Goal: Task Accomplishment & Management: Manage account settings

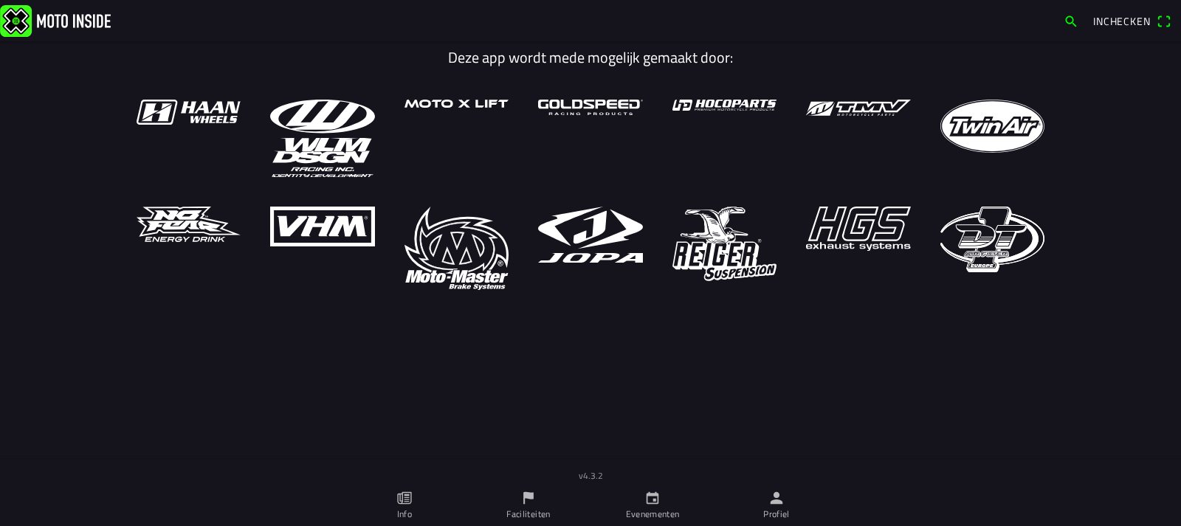
click at [646, 508] on ion-label "Evenementen" at bounding box center [653, 514] width 54 height 13
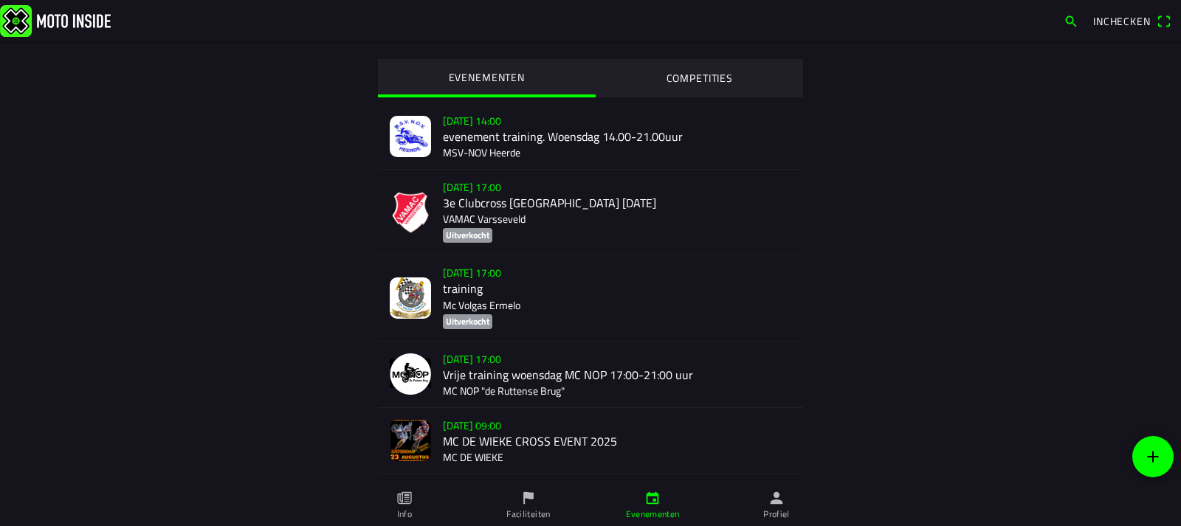
click at [528, 501] on icon "flag" at bounding box center [528, 498] width 16 height 16
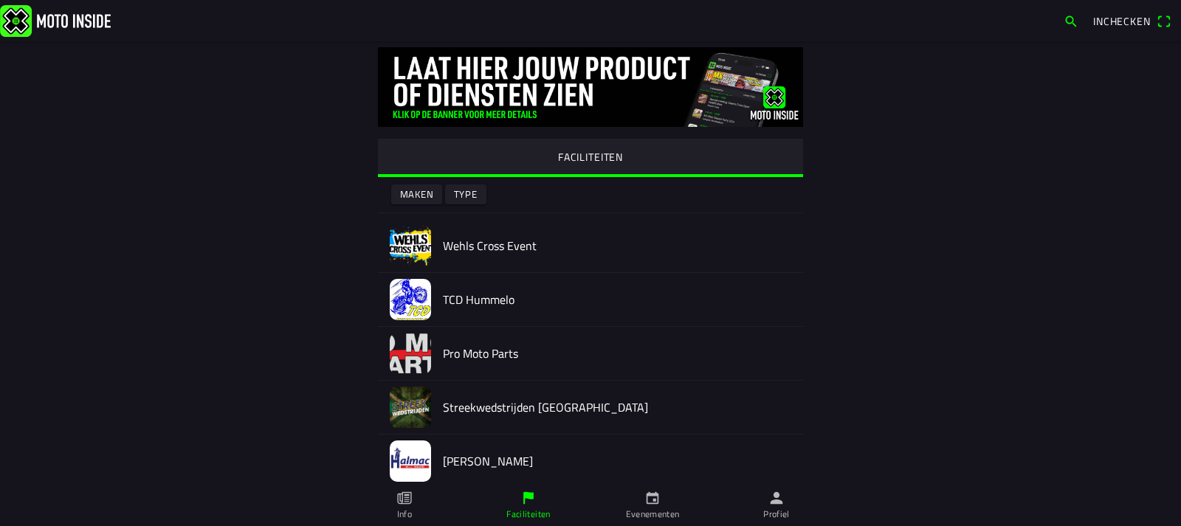
click at [397, 238] on img at bounding box center [410, 245] width 41 height 41
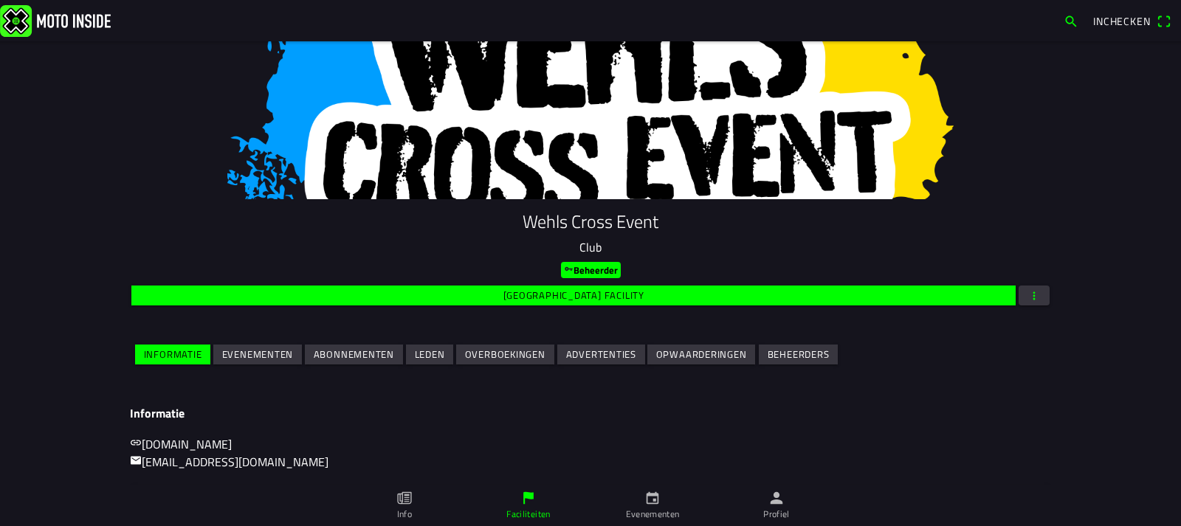
click at [0, 0] on slot "Evenementen" at bounding box center [0, 0] width 0 height 0
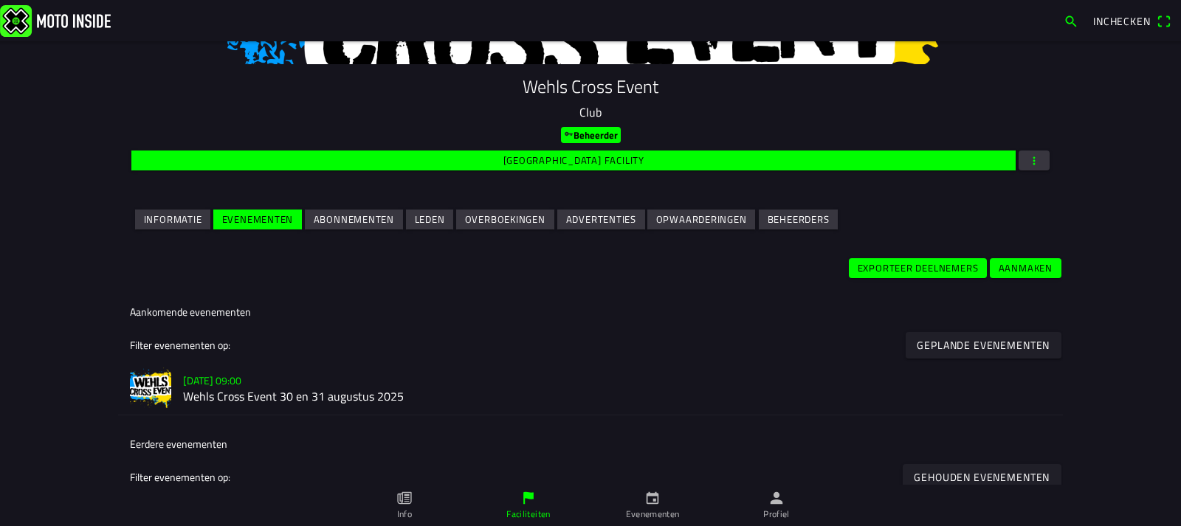
scroll to position [148, 0]
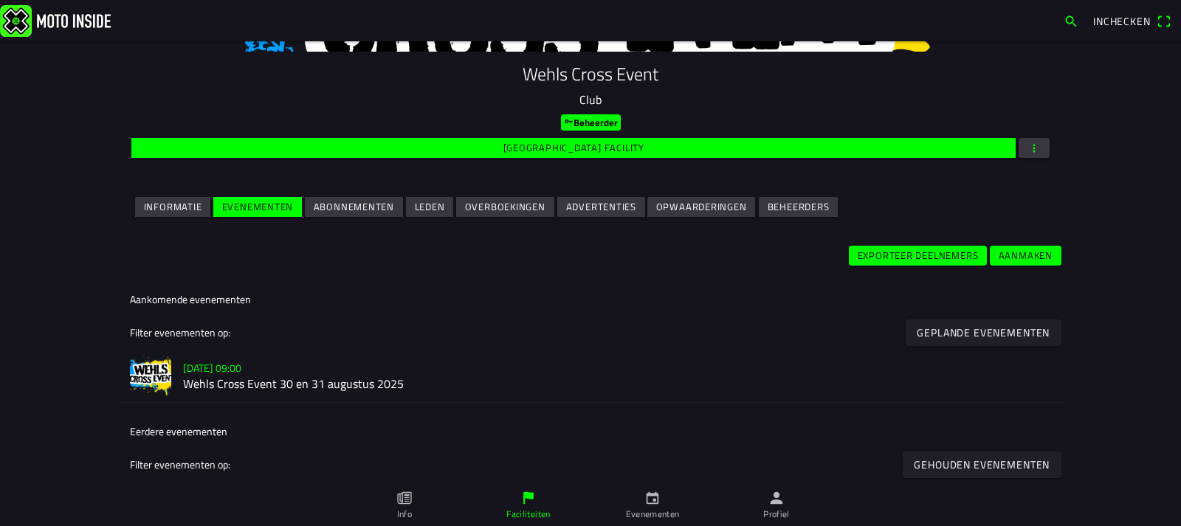
click at [146, 370] on img at bounding box center [150, 375] width 41 height 41
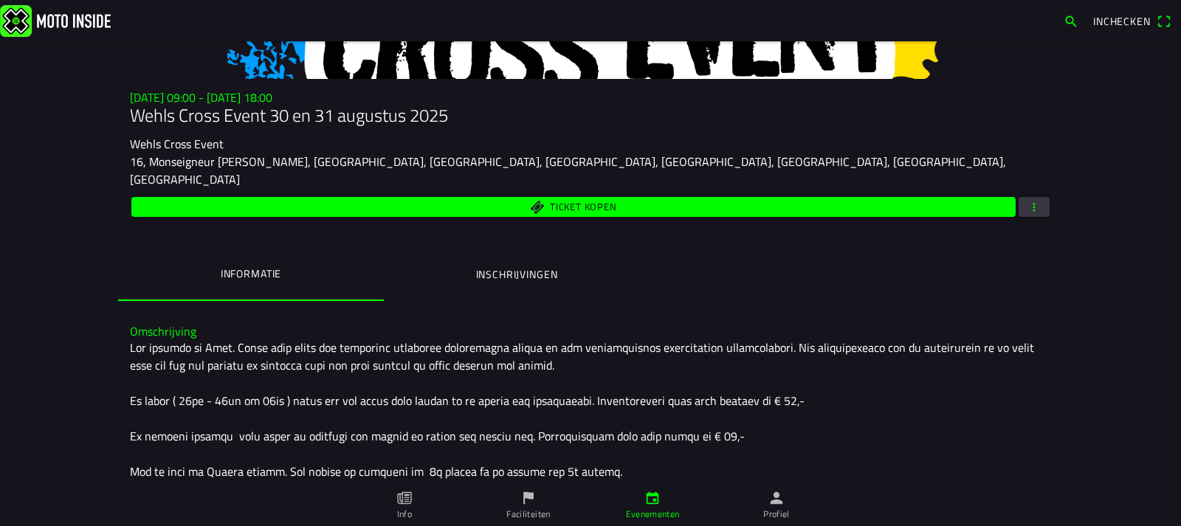
scroll to position [148, 0]
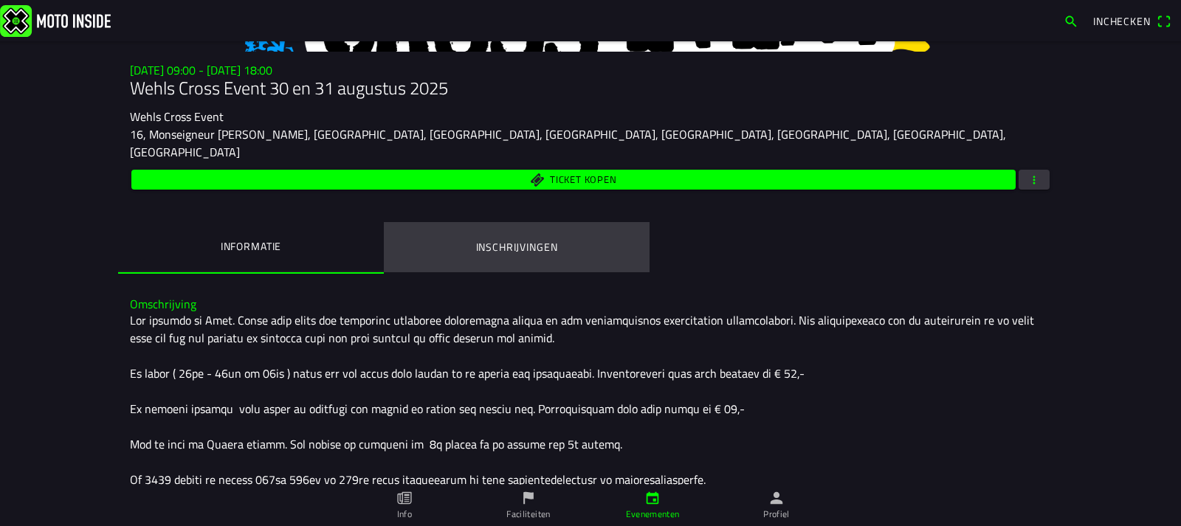
click at [521, 239] on ion-label "Inschrijvingen" at bounding box center [517, 247] width 82 height 16
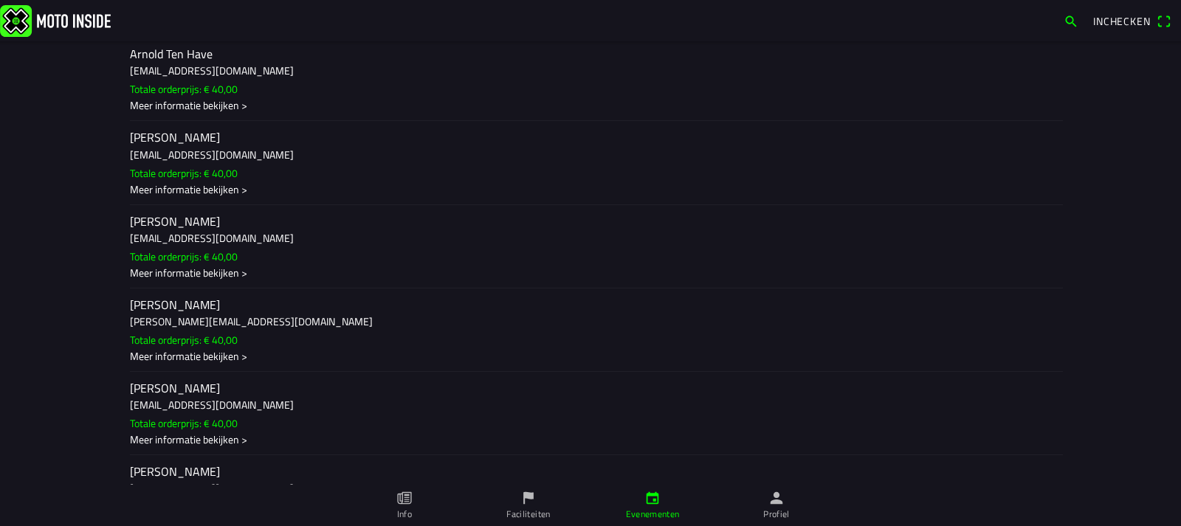
scroll to position [516, 0]
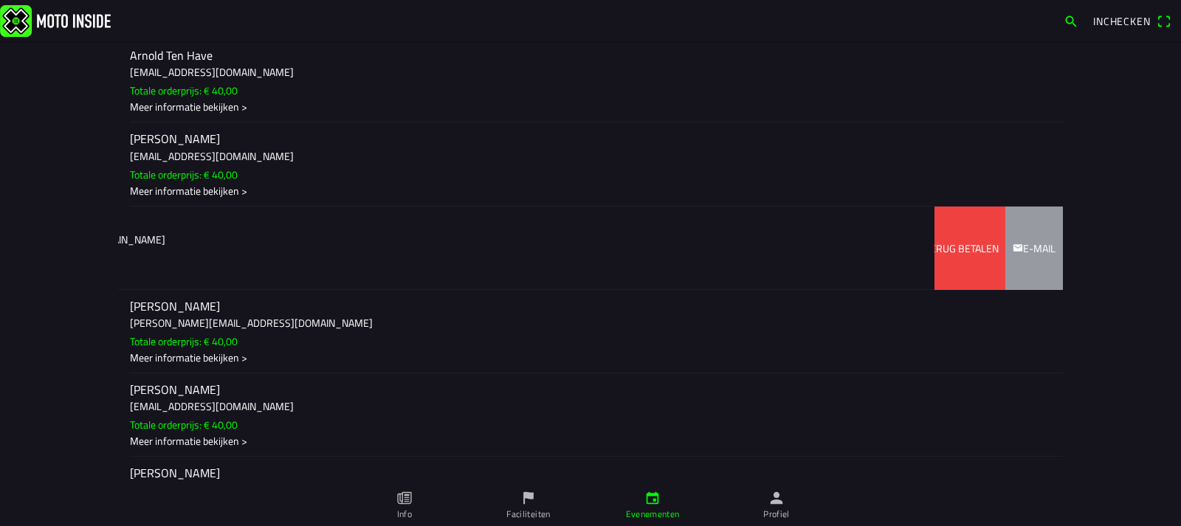
drag, startPoint x: 191, startPoint y: 224, endPoint x: 41, endPoint y: 220, distance: 149.8
click at [42, 220] on main "[DATE] 09:00 - [DATE] 18:00 Wehls Cross Event 30 en [DATE] Wehls Cross Event 16…" at bounding box center [590, 283] width 1181 height 485
click at [0, 0] on slot "Terug betalen" at bounding box center [0, 0] width 0 height 0
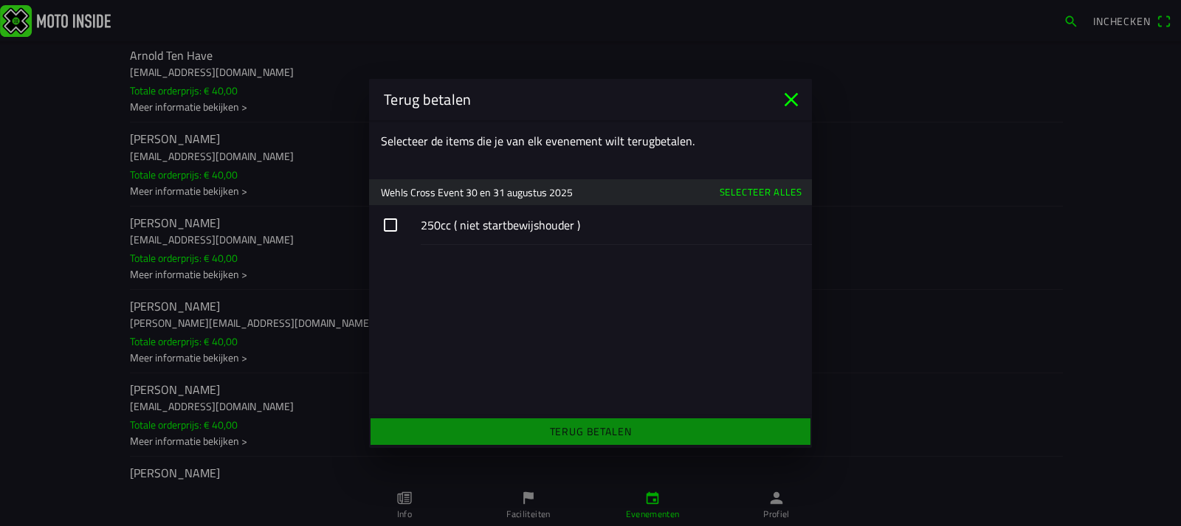
click at [393, 224] on button "button" at bounding box center [590, 225] width 443 height 40
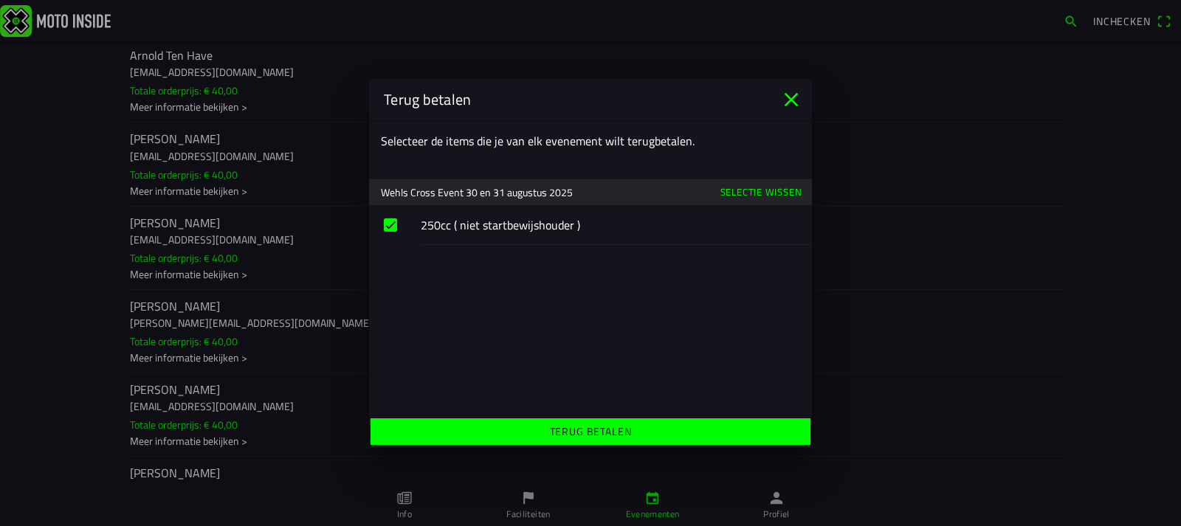
click at [795, 99] on icon "close" at bounding box center [791, 100] width 24 height 24
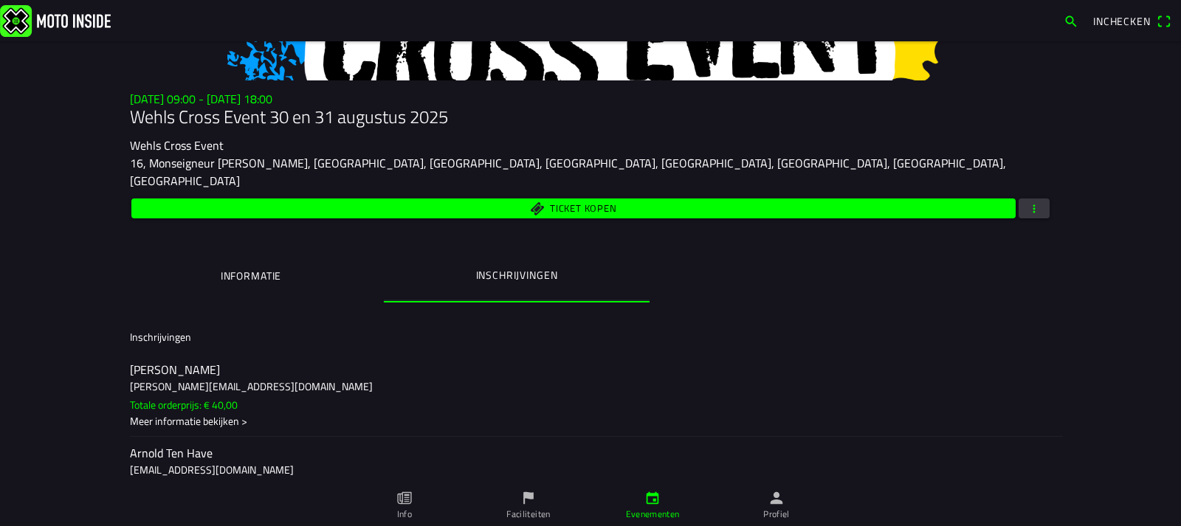
scroll to position [0, 0]
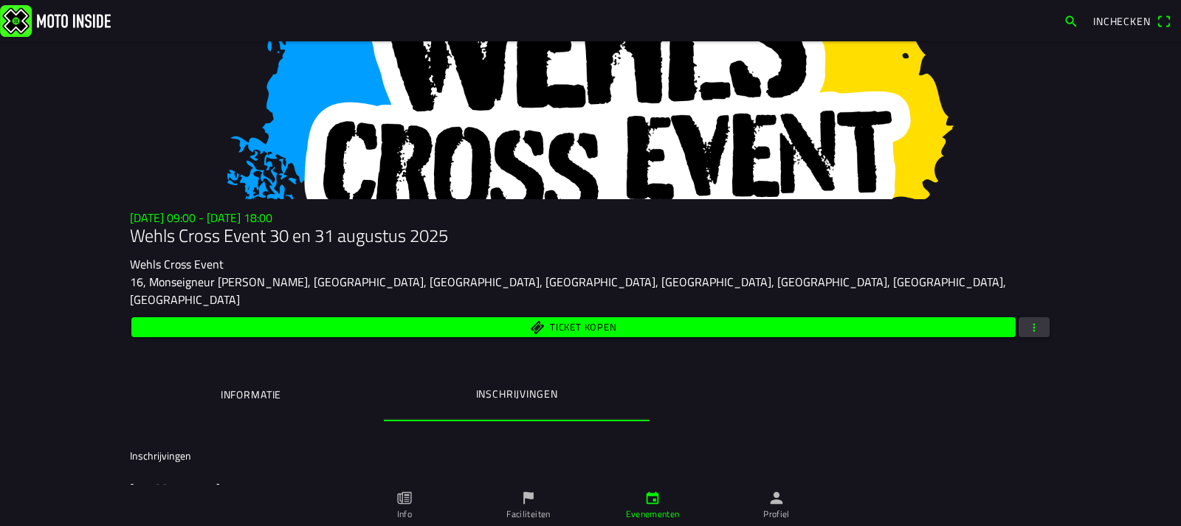
click at [230, 387] on ion-label "Informatie" at bounding box center [251, 395] width 61 height 16
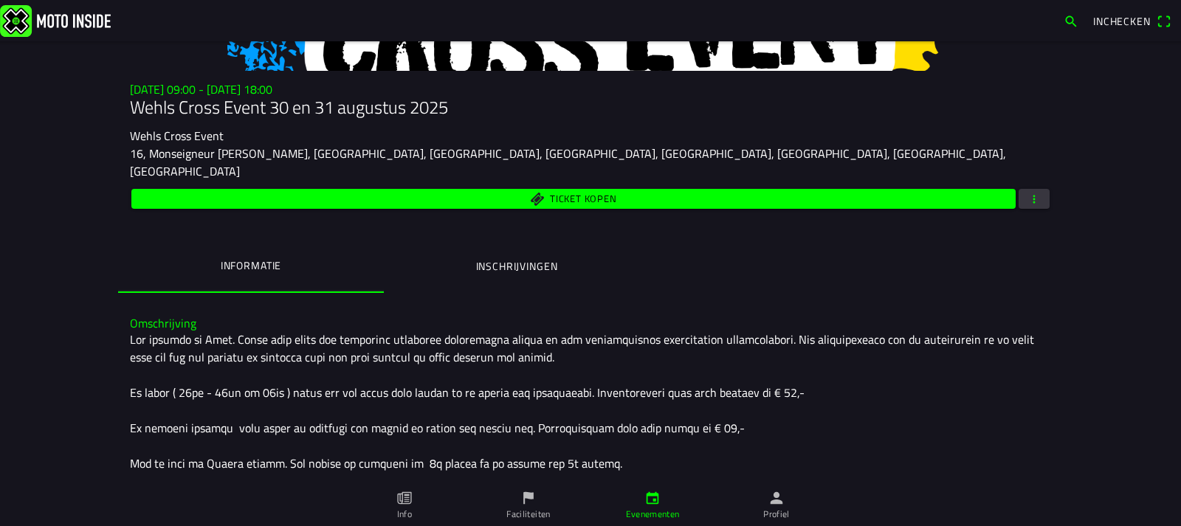
scroll to position [148, 0]
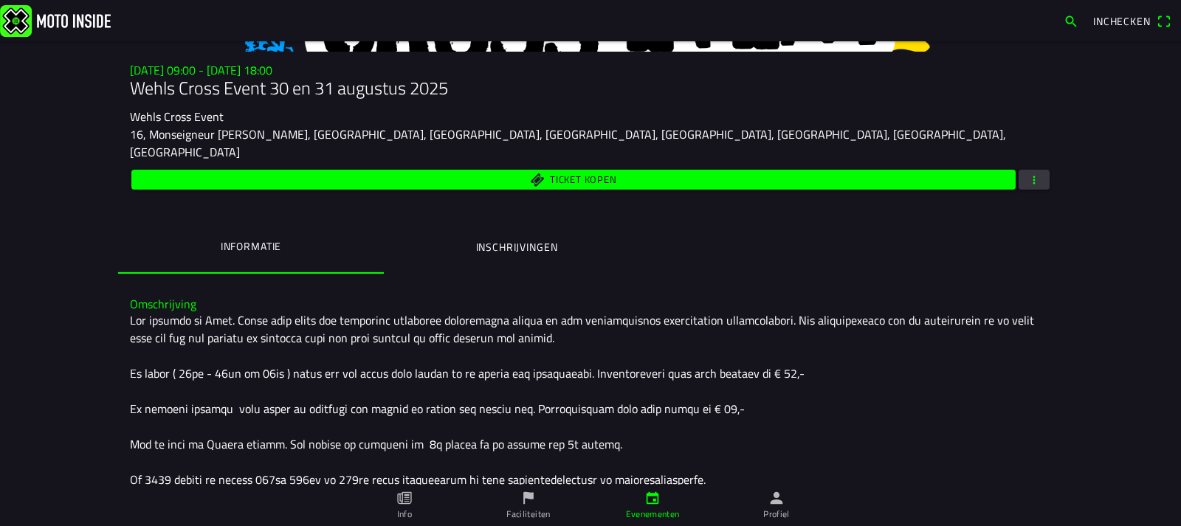
click at [511, 239] on ion-label "Inschrijvingen" at bounding box center [517, 247] width 82 height 16
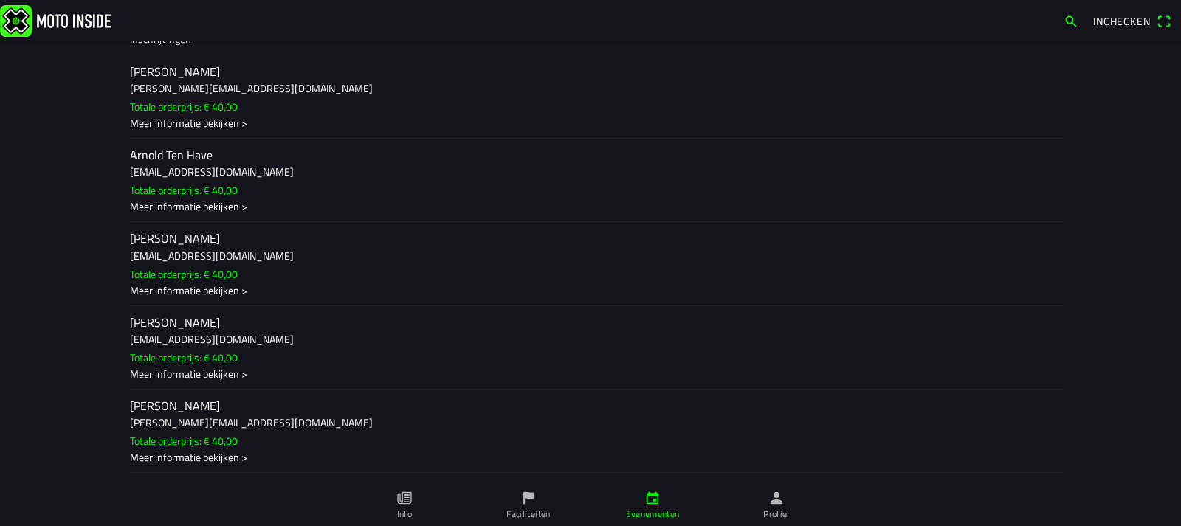
scroll to position [443, 0]
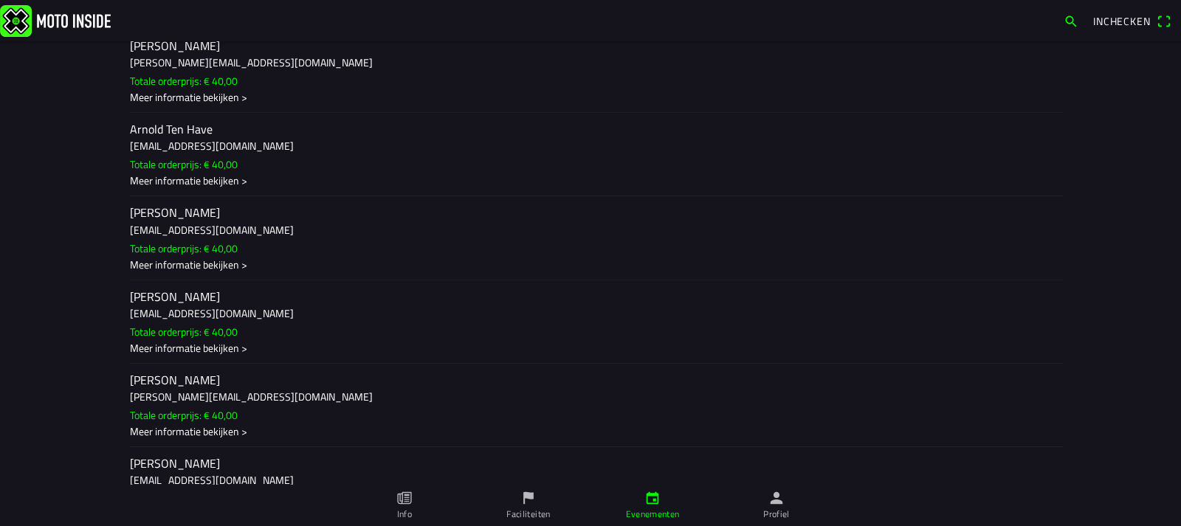
click at [238, 340] on div "Meer informatie bekijken >" at bounding box center [590, 347] width 921 height 15
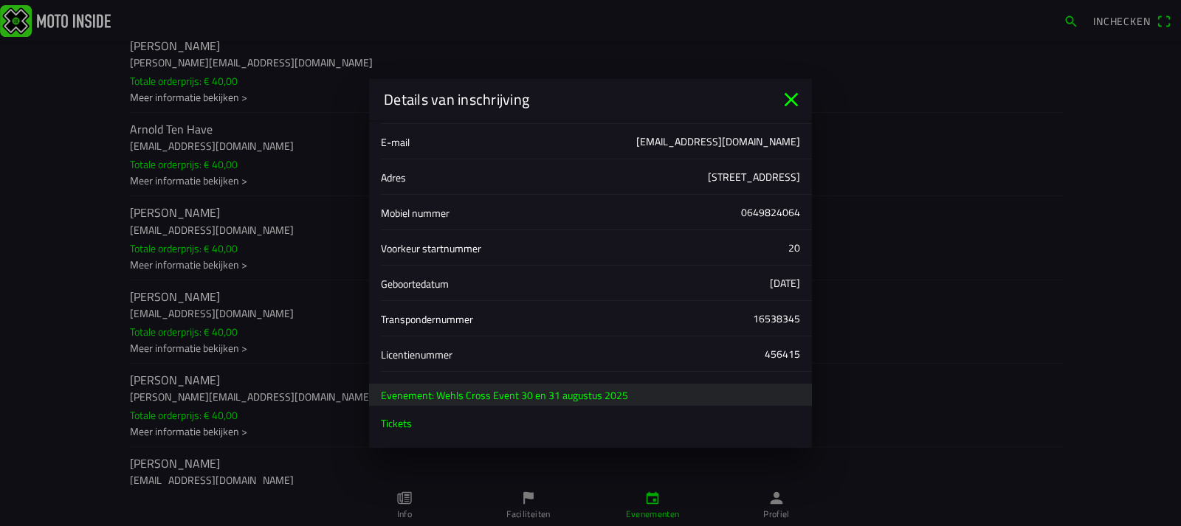
scroll to position [140, 0]
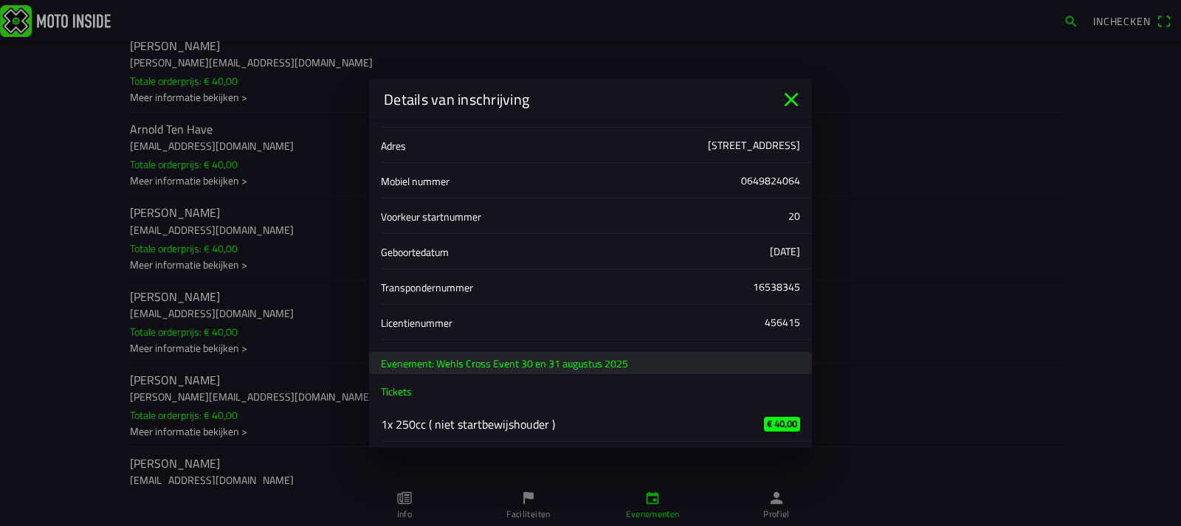
click at [785, 94] on icon "close" at bounding box center [791, 99] width 14 height 14
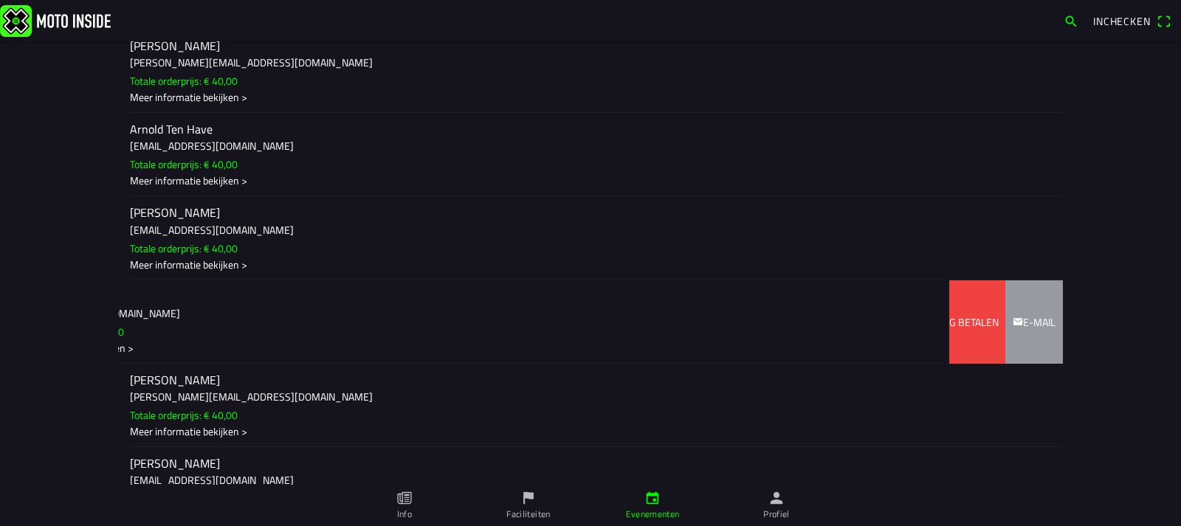
drag, startPoint x: 226, startPoint y: 308, endPoint x: 18, endPoint y: 306, distance: 207.3
click at [18, 306] on main "[DATE] 09:00 - [DATE] 18:00 Wehls Cross Event 30 en [DATE] Wehls Cross Event 16…" at bounding box center [590, 283] width 1181 height 485
click at [0, 0] on slot "Terug betalen" at bounding box center [0, 0] width 0 height 0
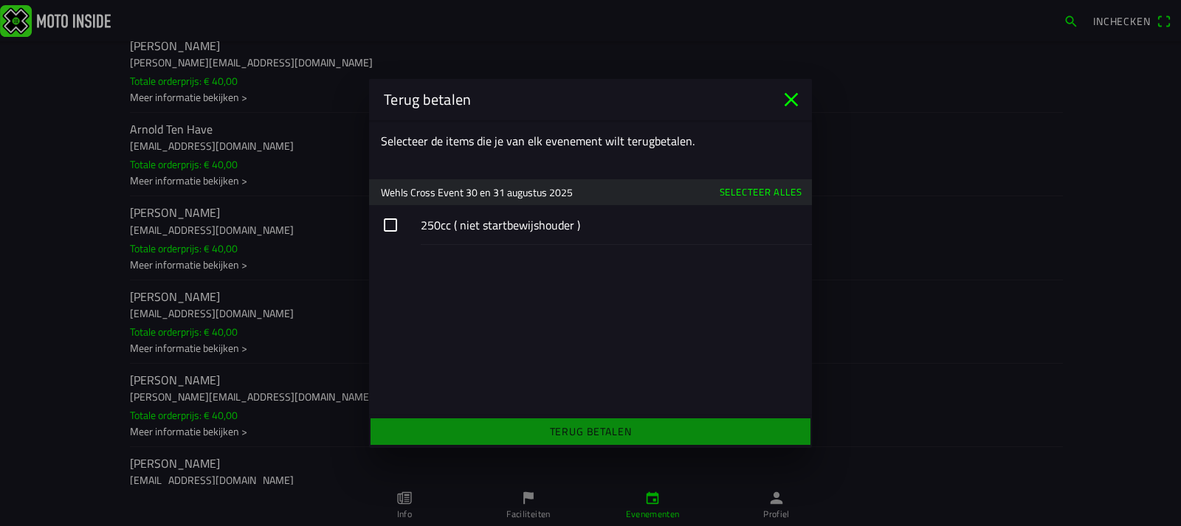
click at [384, 221] on button "button" at bounding box center [590, 225] width 443 height 40
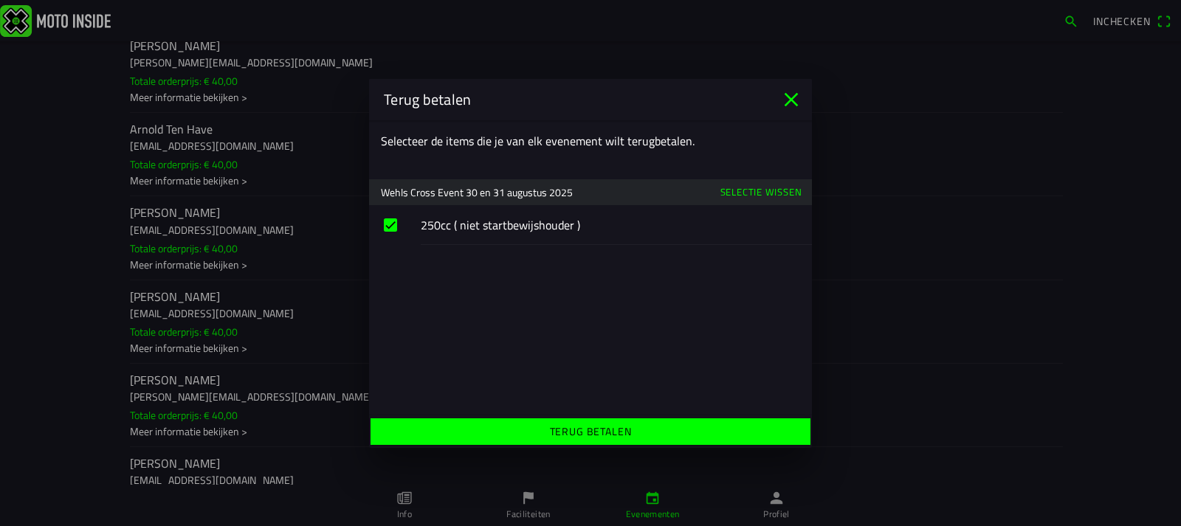
click at [0, 0] on slot "Terug betalen" at bounding box center [0, 0] width 0 height 0
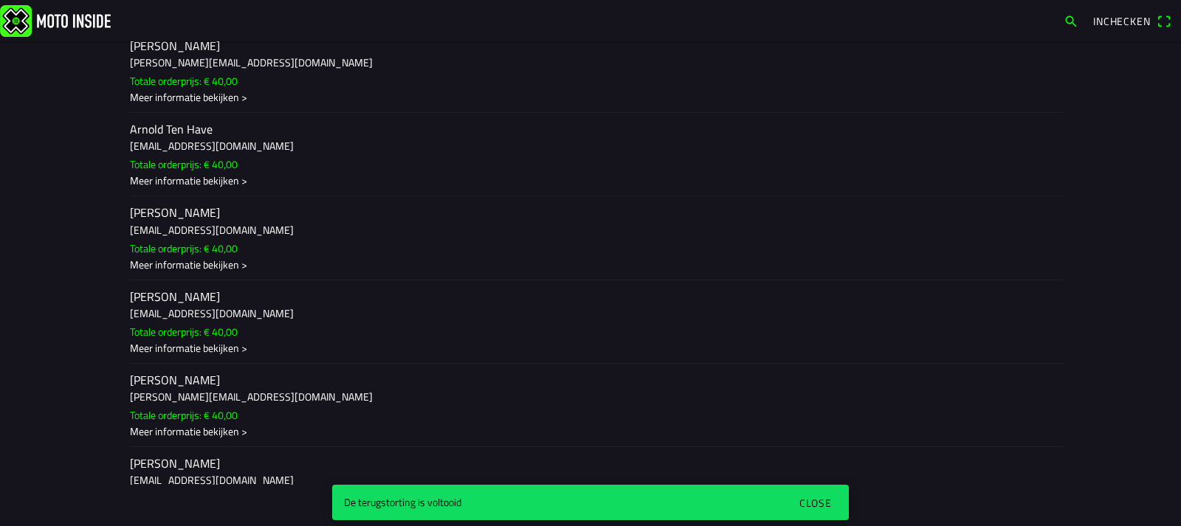
scroll to position [0, 0]
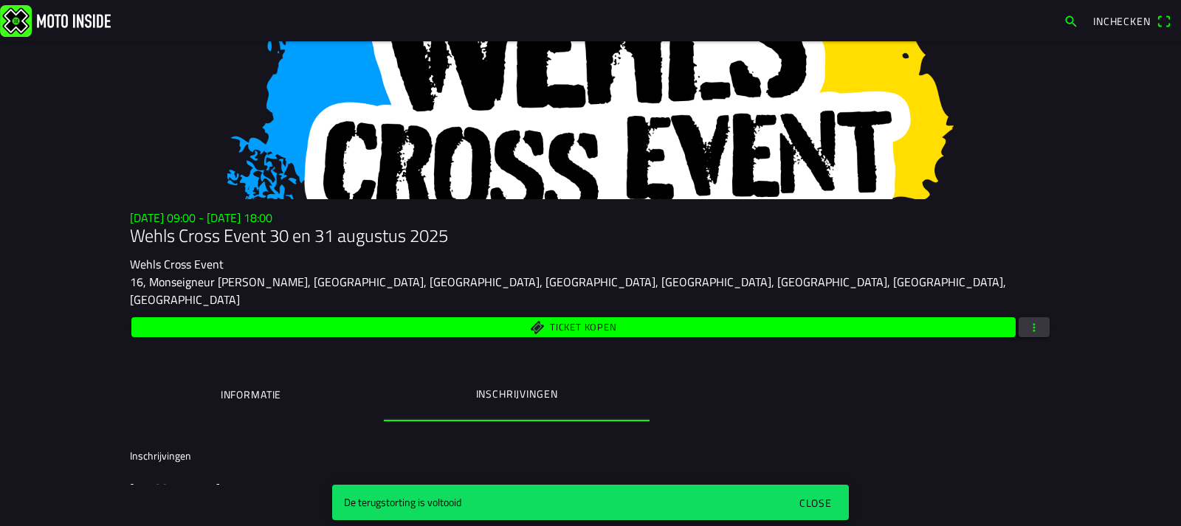
click at [819, 503] on div "Close" at bounding box center [815, 502] width 32 height 15
